Goal: Check status: Check status

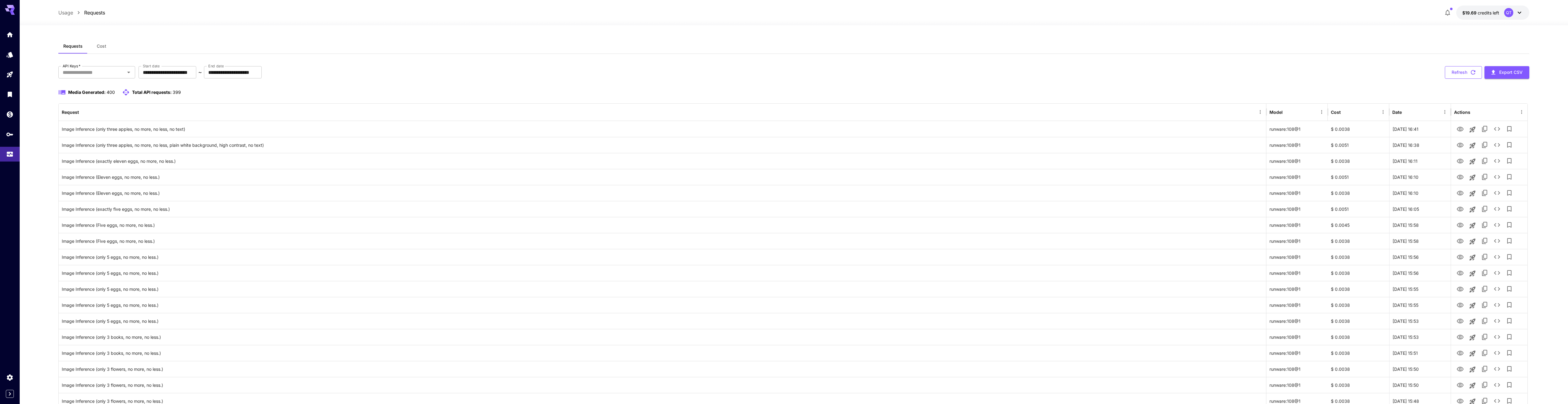
click at [1462, 76] on button "Refresh" at bounding box center [1464, 72] width 37 height 13
click at [1457, 70] on button "Refresh" at bounding box center [1464, 72] width 37 height 13
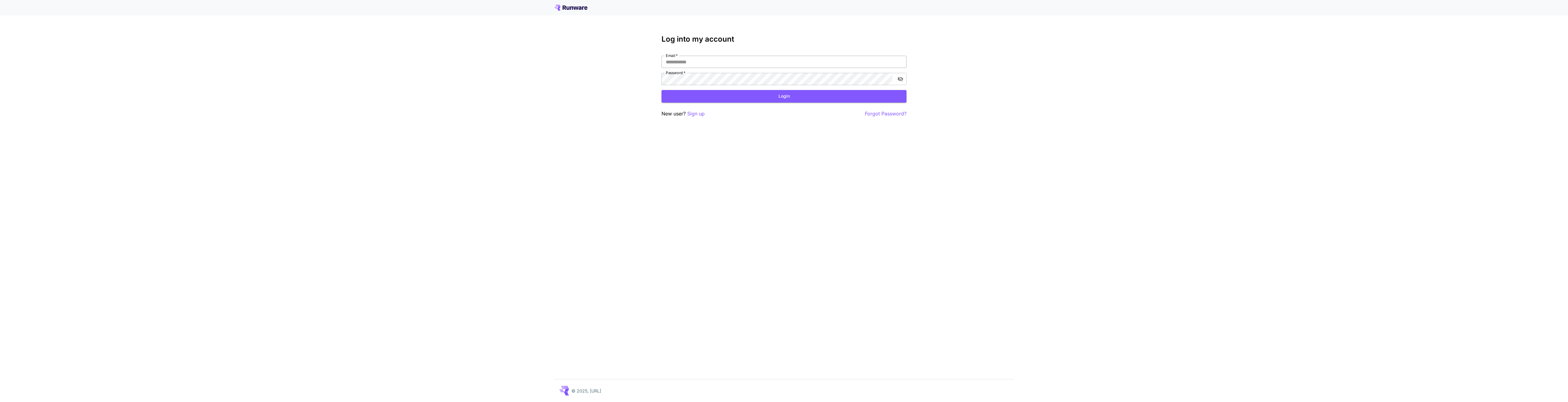
click at [749, 66] on input "Email   *" at bounding box center [784, 62] width 245 height 12
type input "**********"
click button "Login" at bounding box center [784, 96] width 245 height 13
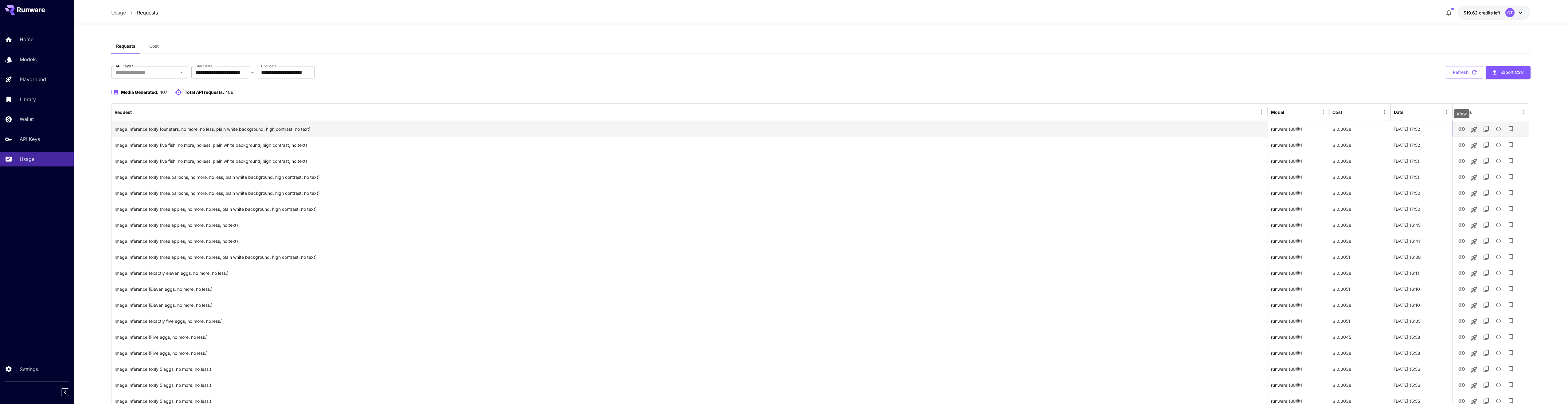
click at [1460, 130] on icon "View" at bounding box center [1462, 129] width 7 height 7
